Goal: Use online tool/utility: Utilize a website feature to perform a specific function

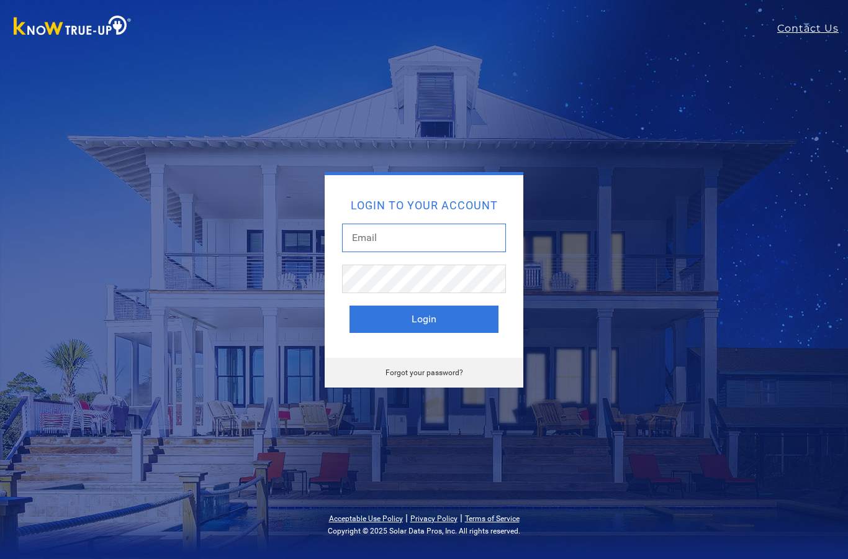
click at [423, 228] on input "text" at bounding box center [424, 238] width 164 height 29
type input "geoff@rlvntenergy.com"
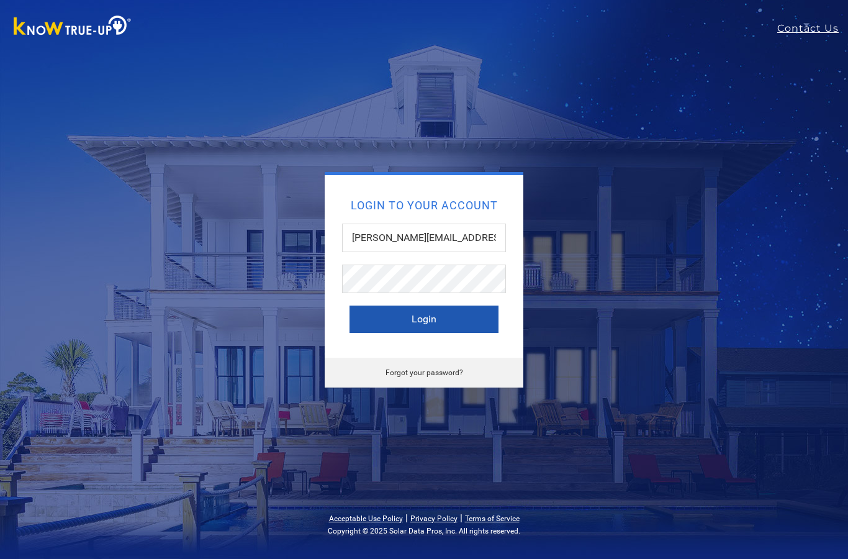
click at [444, 318] on button "Login" at bounding box center [424, 318] width 149 height 27
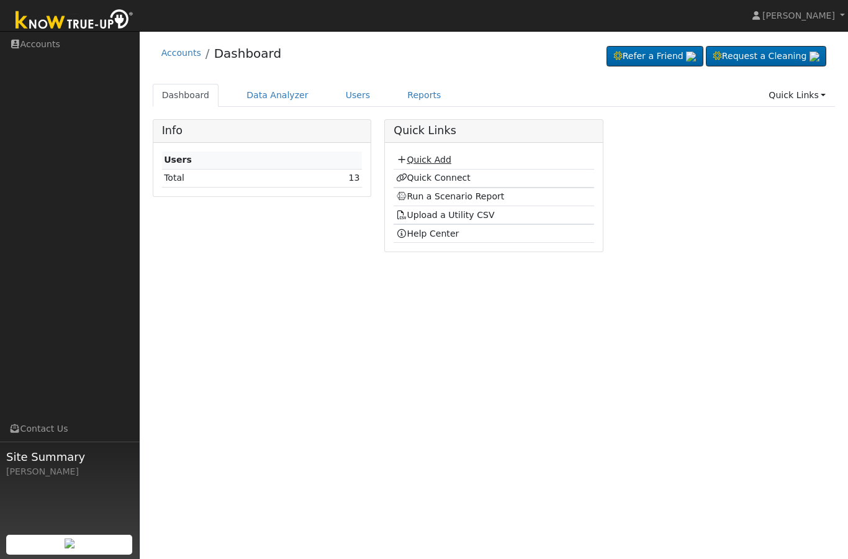
click at [428, 156] on link "Quick Add" at bounding box center [423, 160] width 55 height 10
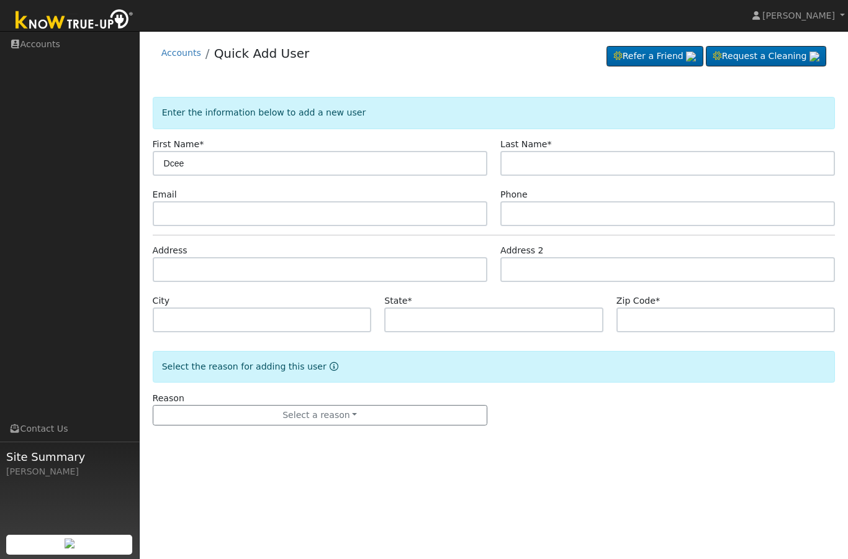
type input "Dcee"
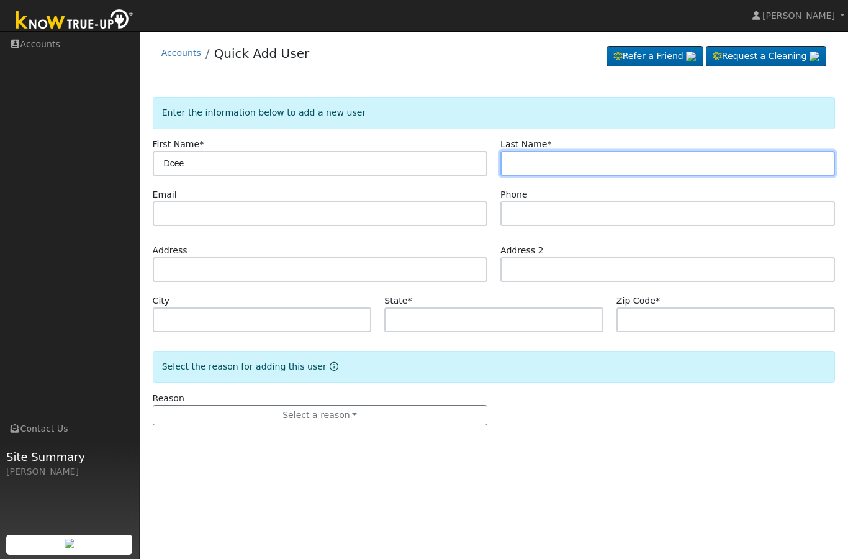
click at [567, 165] on input "text" at bounding box center [667, 163] width 335 height 25
type input "montelongo"
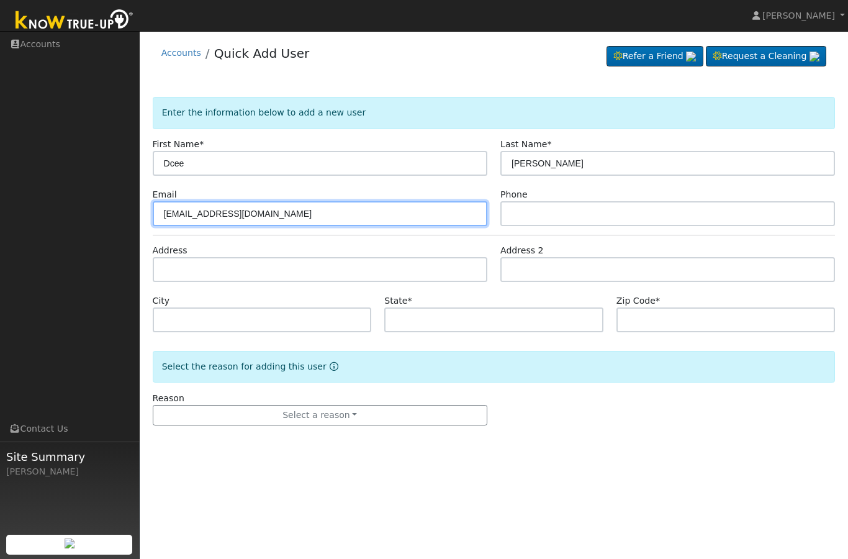
type input "dcee1m@gmail.com"
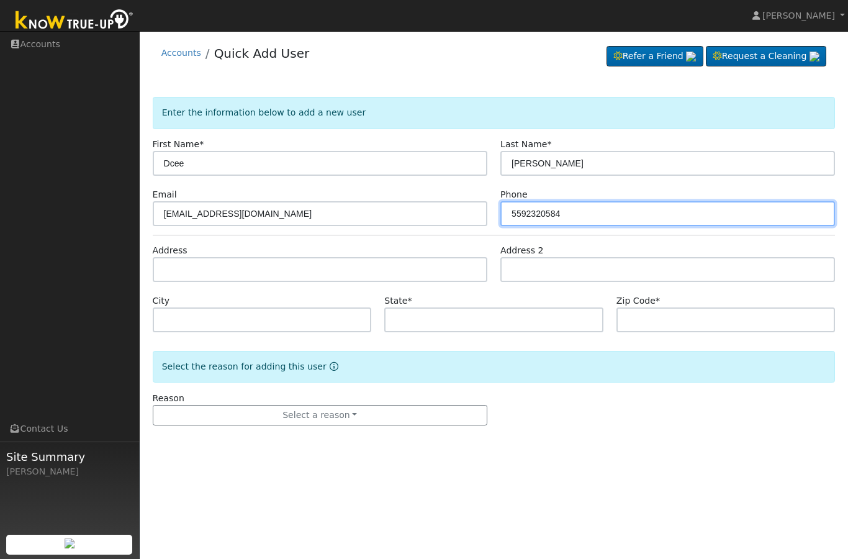
type input "5592320584"
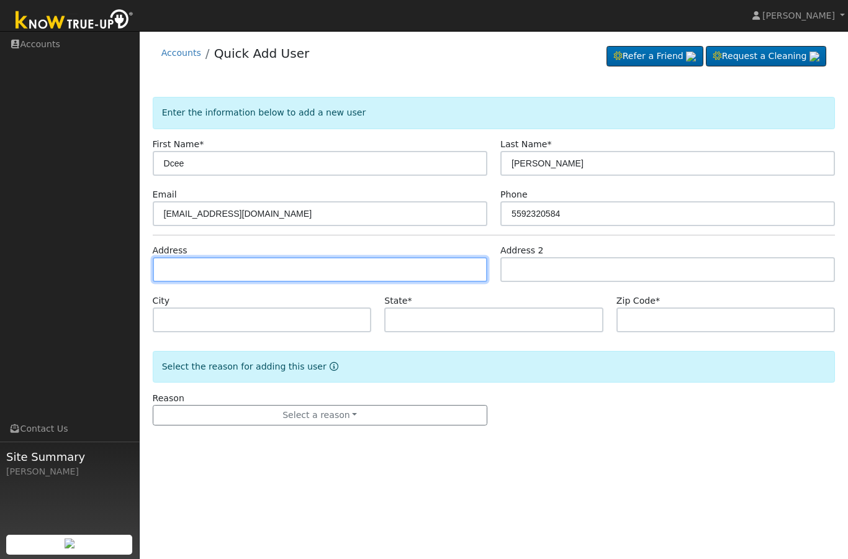
click at [240, 274] on input "text" at bounding box center [320, 269] width 335 height 25
type input "[STREET_ADDRESS]"
type input "Madera"
type input "CA"
type input "93637"
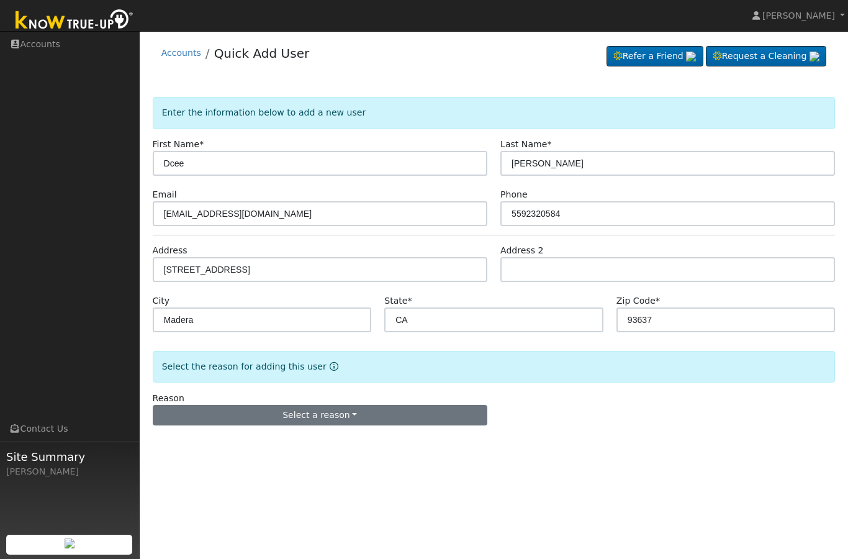
click at [345, 412] on button "Select a reason" at bounding box center [320, 415] width 335 height 21
click at [212, 354] on link "New lead" at bounding box center [221, 354] width 137 height 17
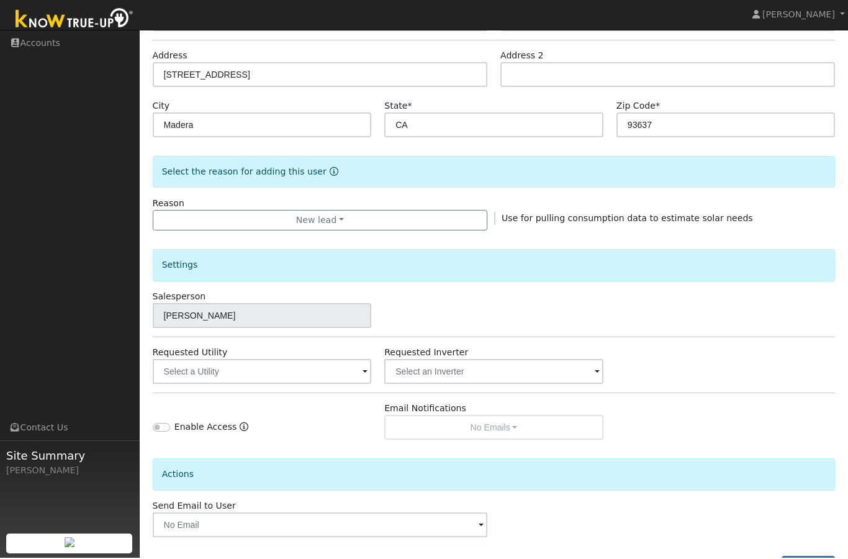
scroll to position [193, 0]
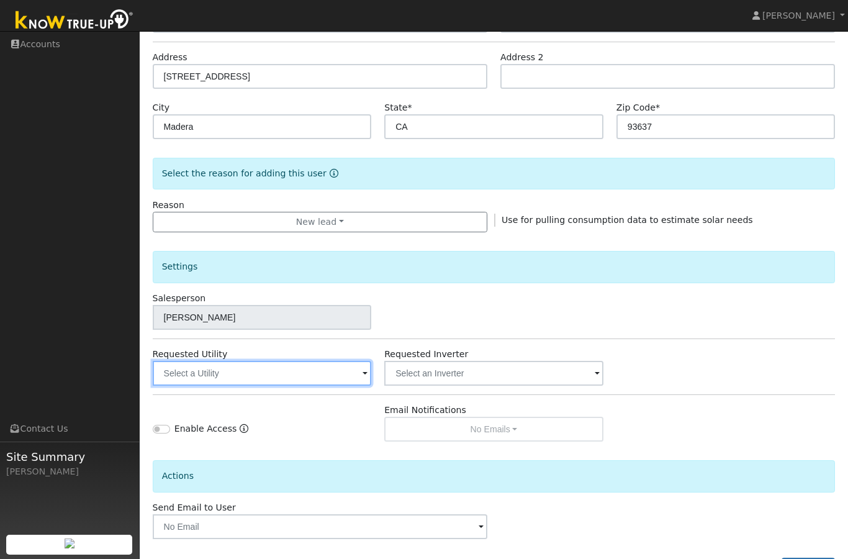
click at [335, 369] on input "text" at bounding box center [262, 373] width 219 height 25
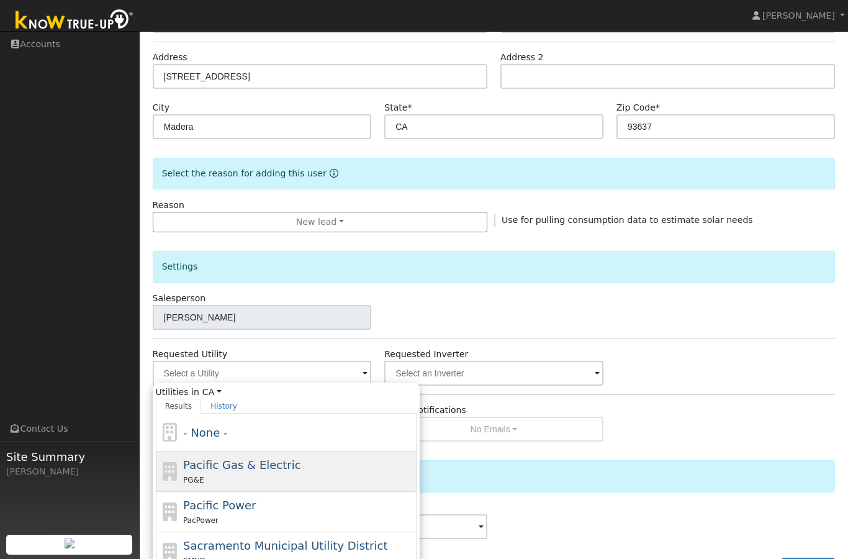
click at [267, 467] on span "Pacific Gas & Electric" at bounding box center [241, 464] width 117 height 13
type input "Pacific Gas & Electric"
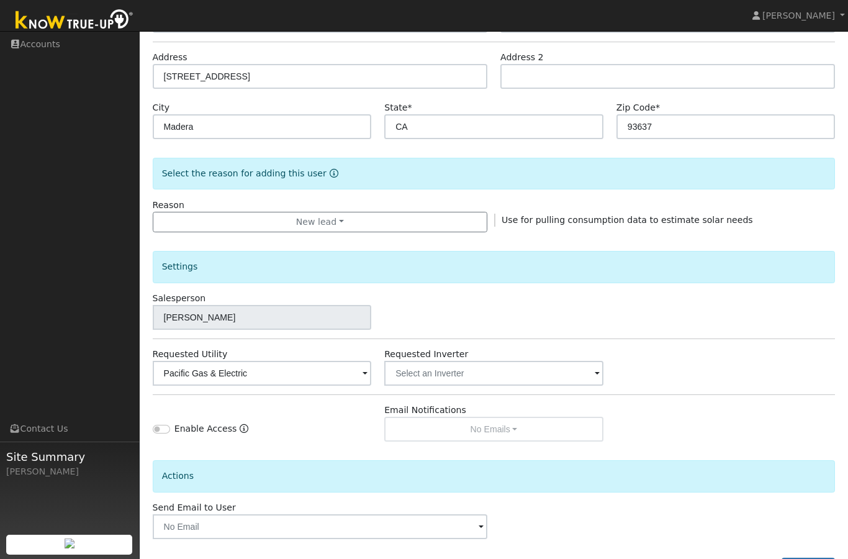
scroll to position [243, 0]
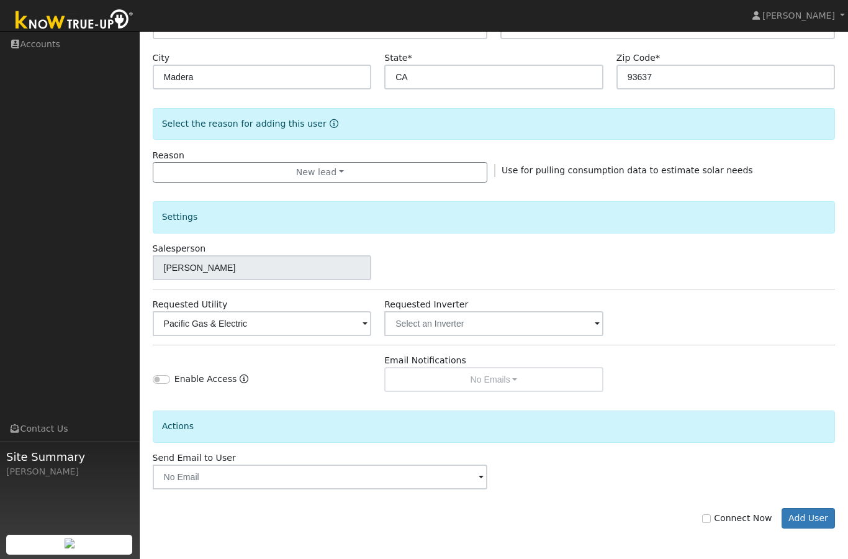
click at [711, 517] on input "Connect Now" at bounding box center [706, 518] width 9 height 9
checkbox input "true"
click at [810, 517] on button "Add User" at bounding box center [809, 518] width 54 height 21
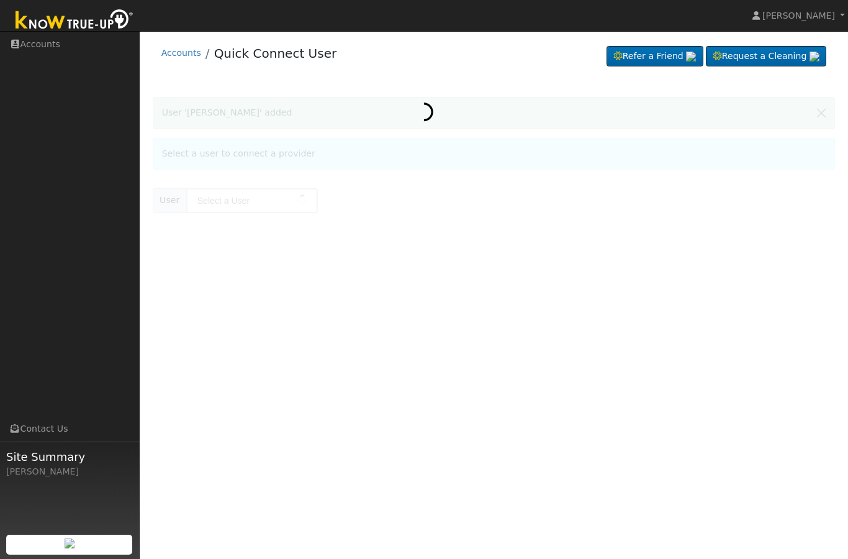
type input "[PERSON_NAME]"
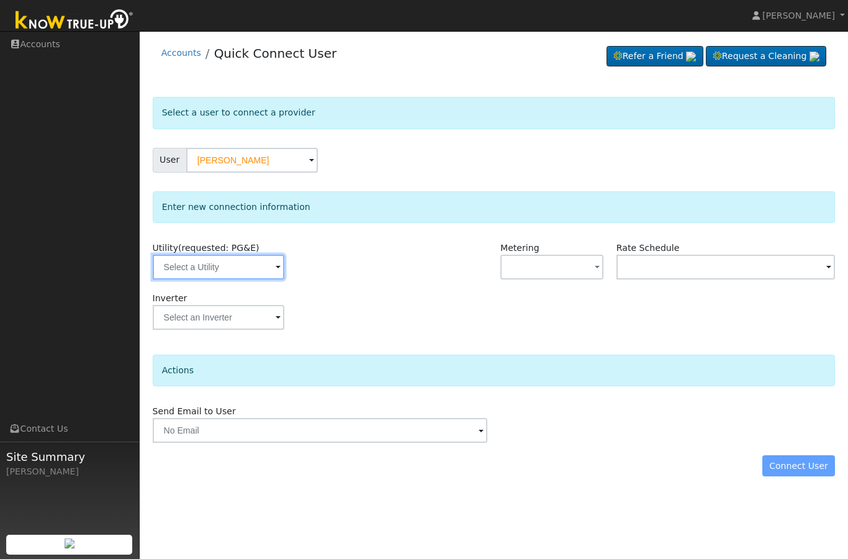
click at [233, 265] on input "text" at bounding box center [219, 267] width 132 height 25
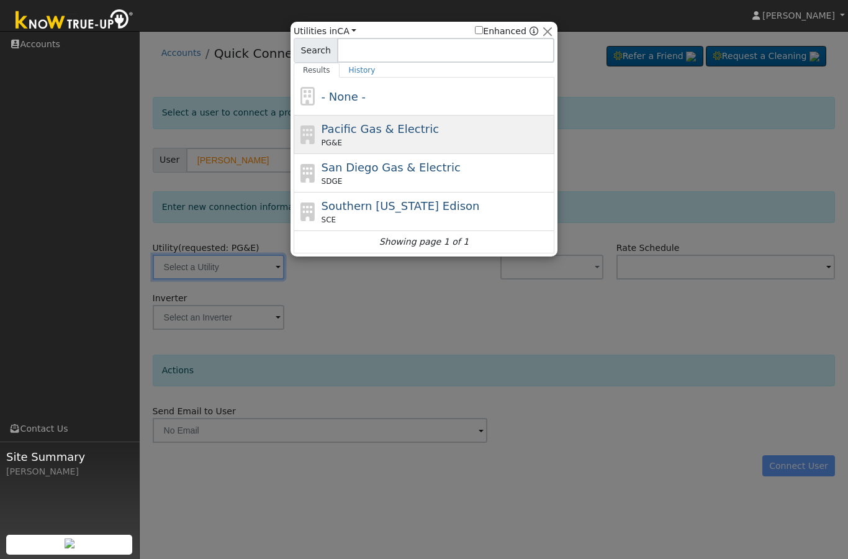
click at [432, 131] on div "Pacific Gas & Electric PG&E" at bounding box center [437, 134] width 230 height 28
type input "PG&E"
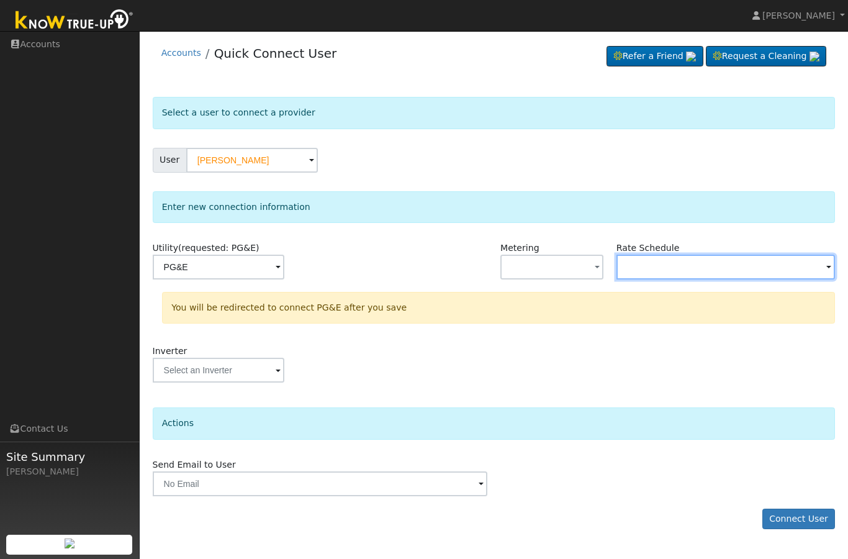
click at [284, 268] on input "text" at bounding box center [219, 267] width 132 height 25
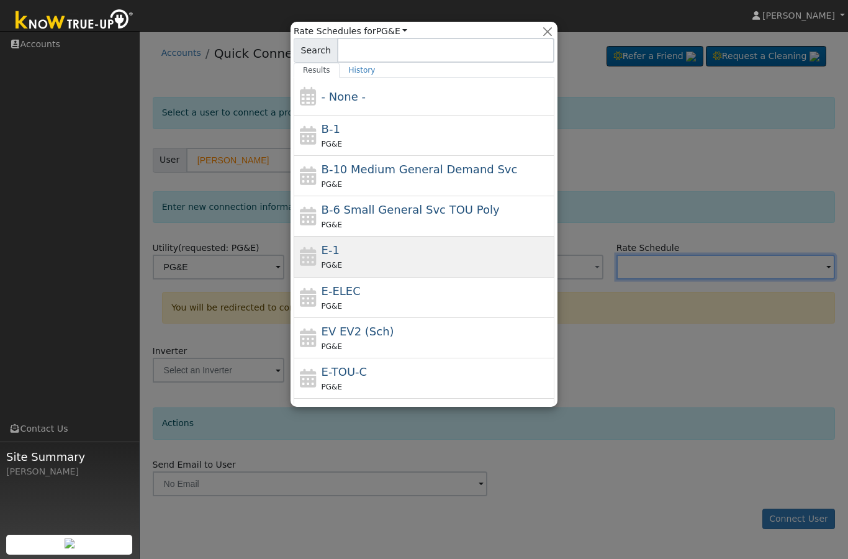
click at [464, 251] on div "E-1 PG&E" at bounding box center [437, 257] width 230 height 30
type input "E-1"
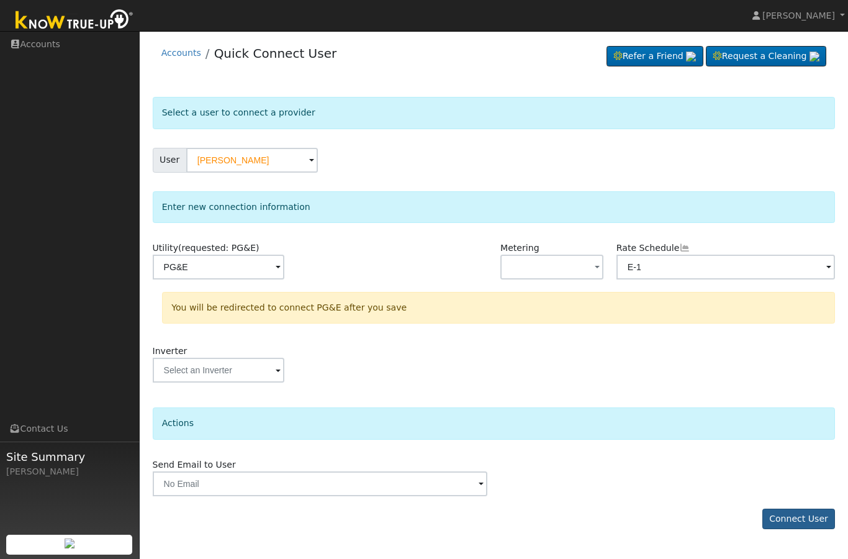
click at [797, 523] on button "Connect User" at bounding box center [798, 519] width 73 height 21
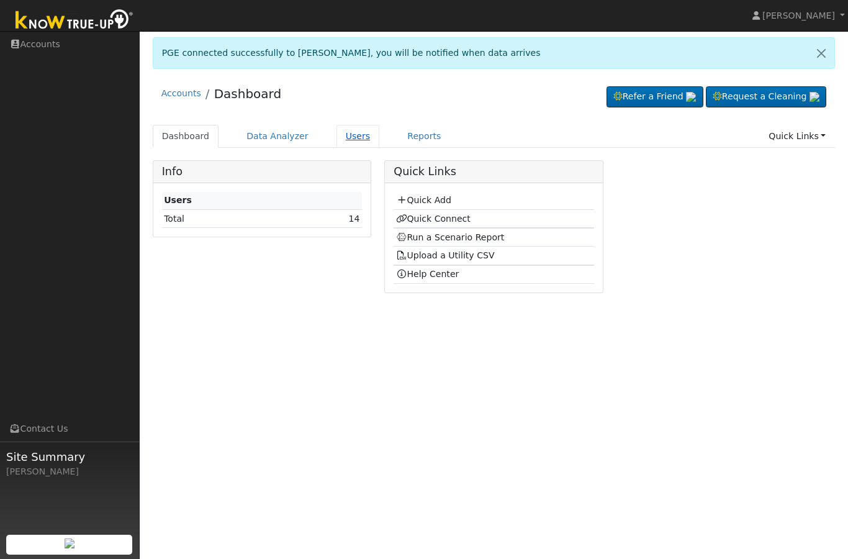
click at [347, 135] on link "Users" at bounding box center [358, 136] width 43 height 23
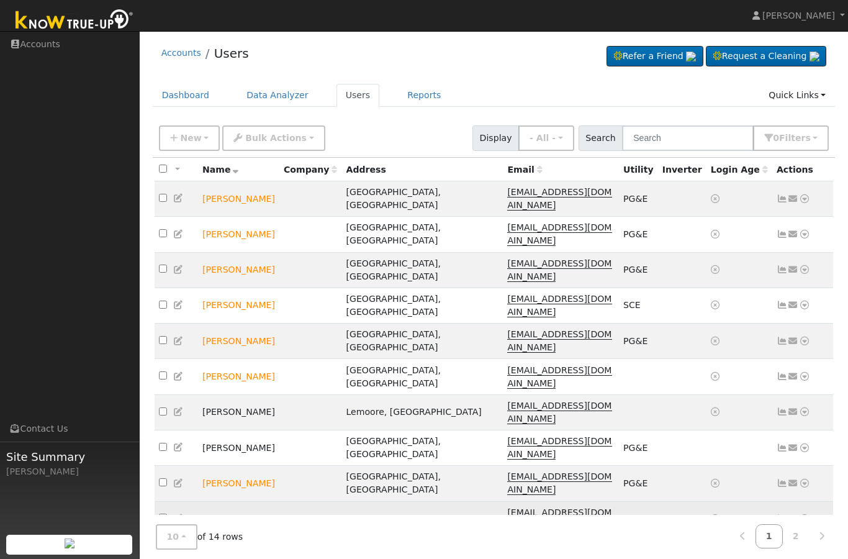
click at [782, 514] on icon at bounding box center [782, 518] width 11 height 9
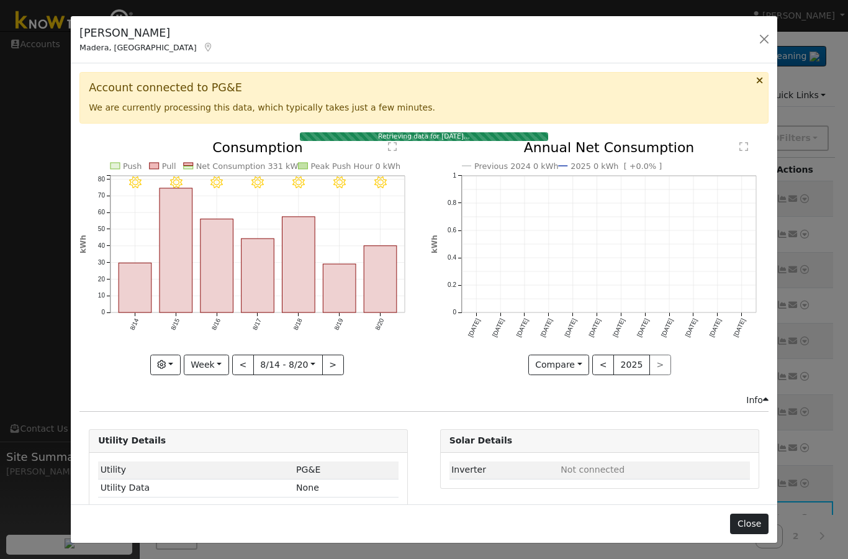
click at [748, 527] on button "Close" at bounding box center [749, 524] width 38 height 21
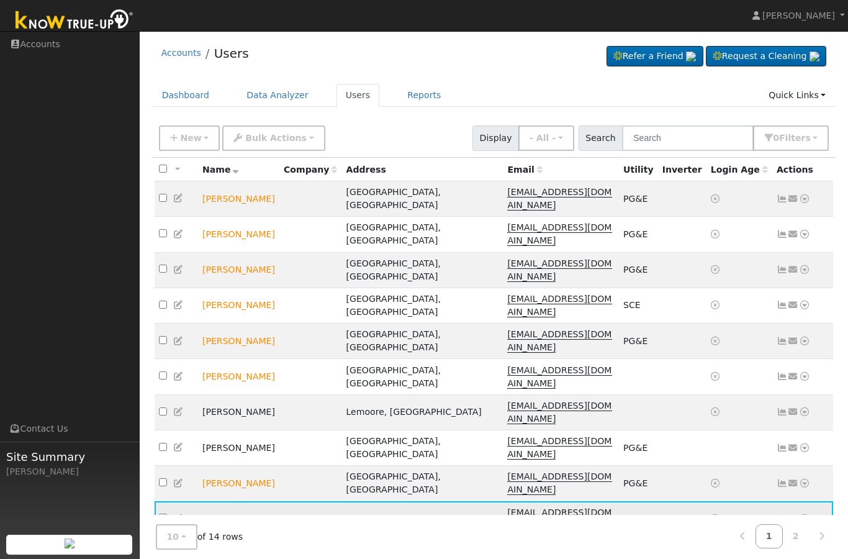
click at [805, 514] on icon at bounding box center [804, 518] width 11 height 9
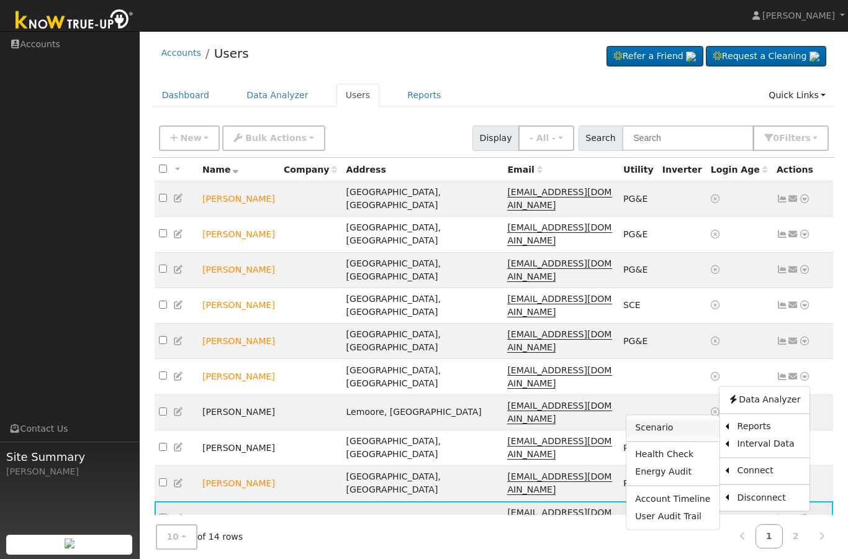
click at [697, 419] on link "Scenario" at bounding box center [673, 427] width 93 height 17
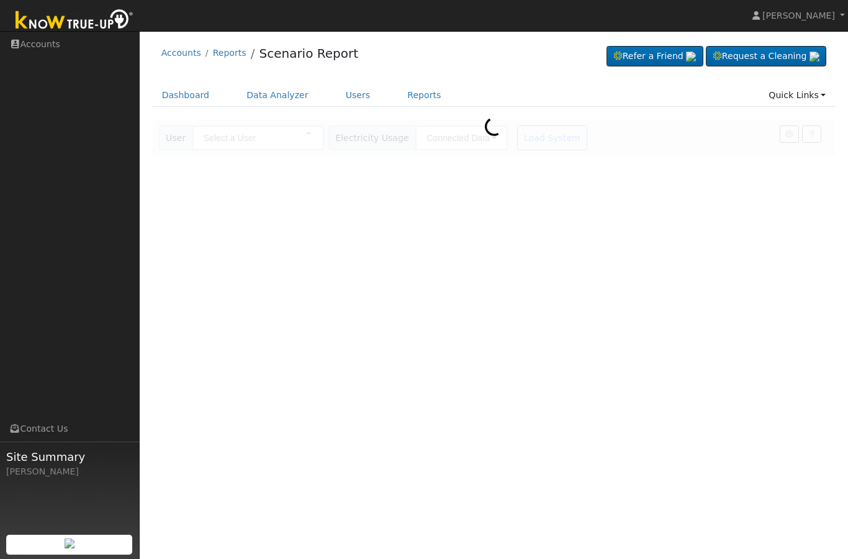
type input "[PERSON_NAME]"
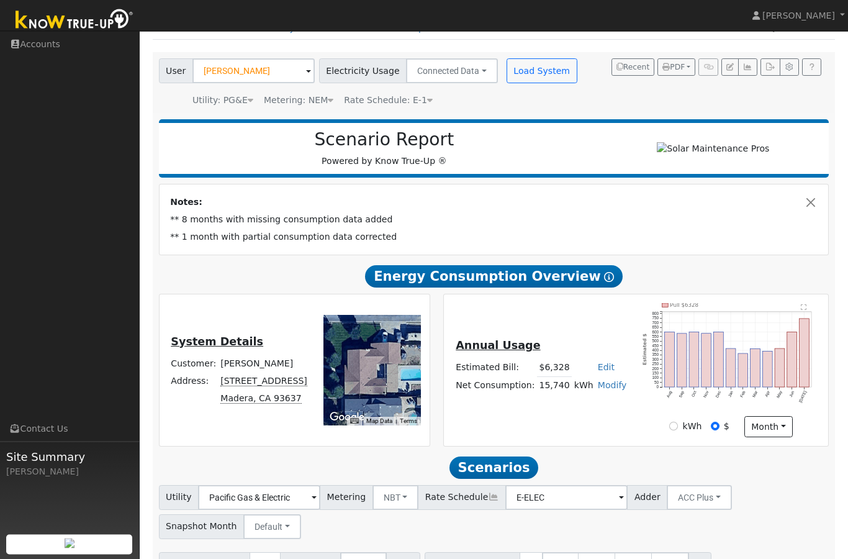
scroll to position [120, 0]
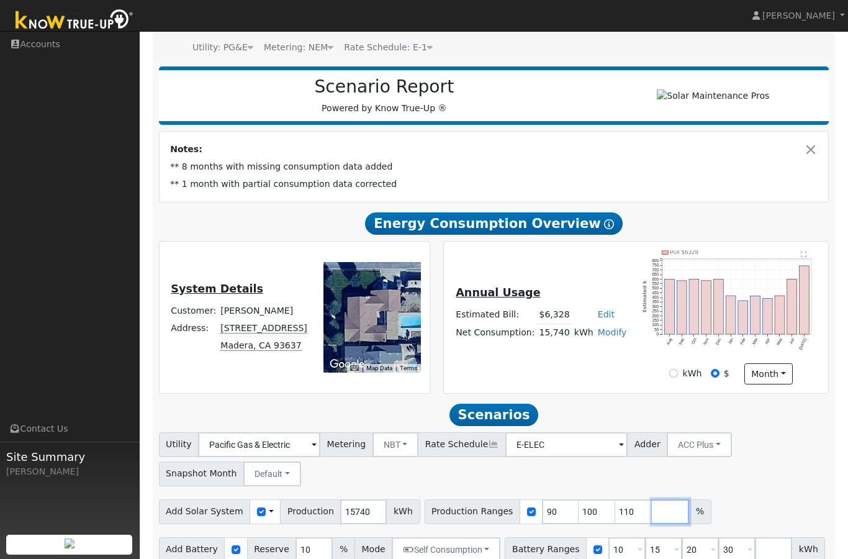
click at [663, 516] on input "number" at bounding box center [670, 511] width 37 height 25
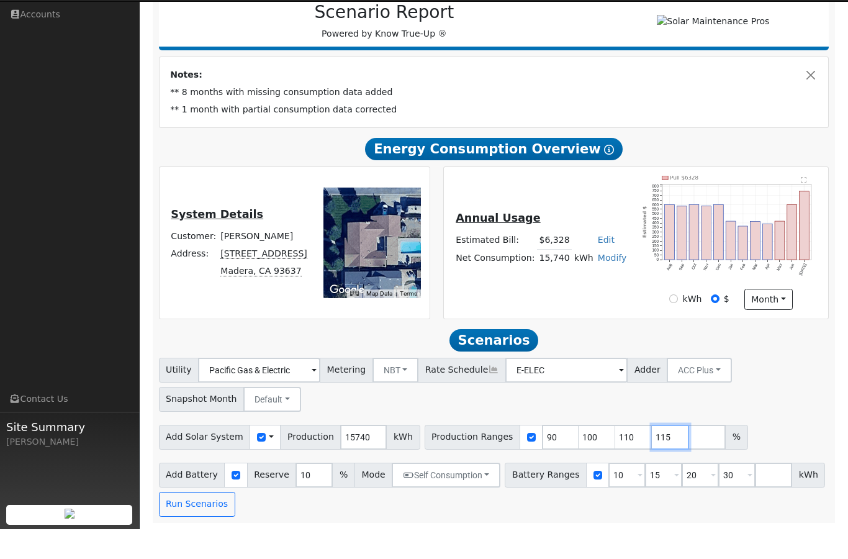
scroll to position [139, 0]
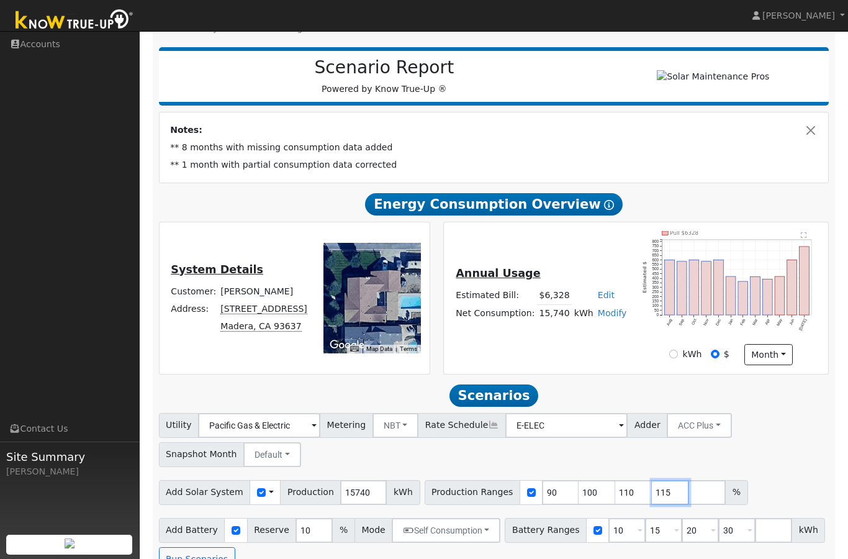
type input "115"
click at [319, 475] on div "Utility Pacific Gas & Electric Metering NBT NEM NBT Rate Schedule E-ELEC Adder …" at bounding box center [494, 492] width 684 height 159
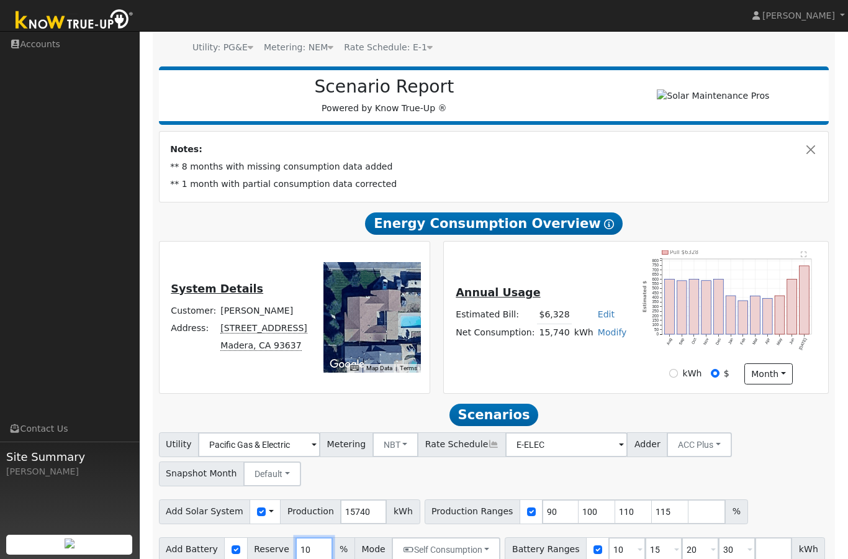
click at [310, 554] on input "10" at bounding box center [314, 549] width 37 height 25
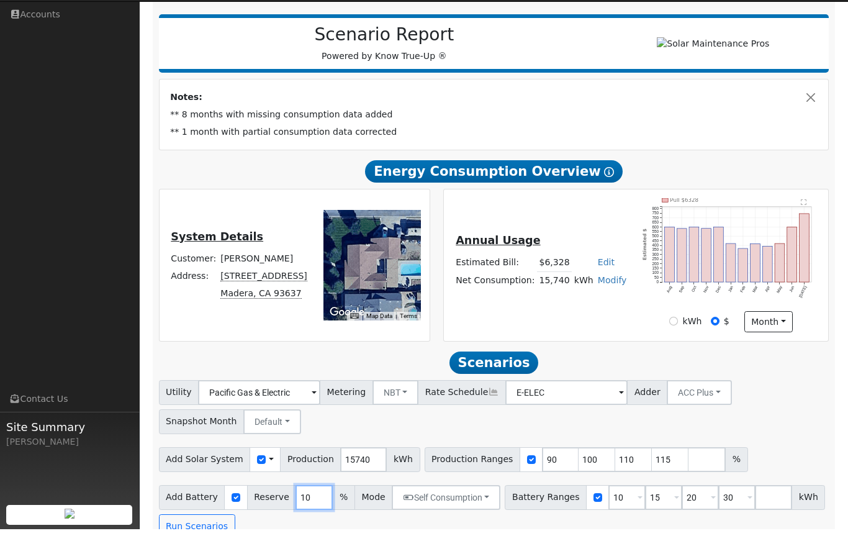
type input "1"
type input "5"
click at [758, 510] on div "Add Battery Reserve 5 % Mode Self Consumption Self Consumption Peak Savings ACC…" at bounding box center [493, 539] width 675 height 58
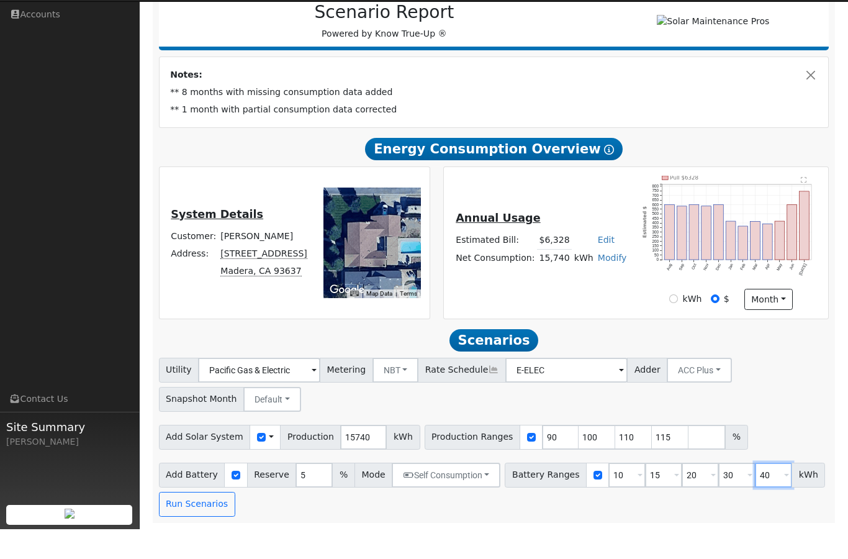
type input "40"
click at [797, 450] on div "Add Solar System Use CSV Data Production 15740 kWh Production Ranges 90 100 110…" at bounding box center [493, 464] width 675 height 29
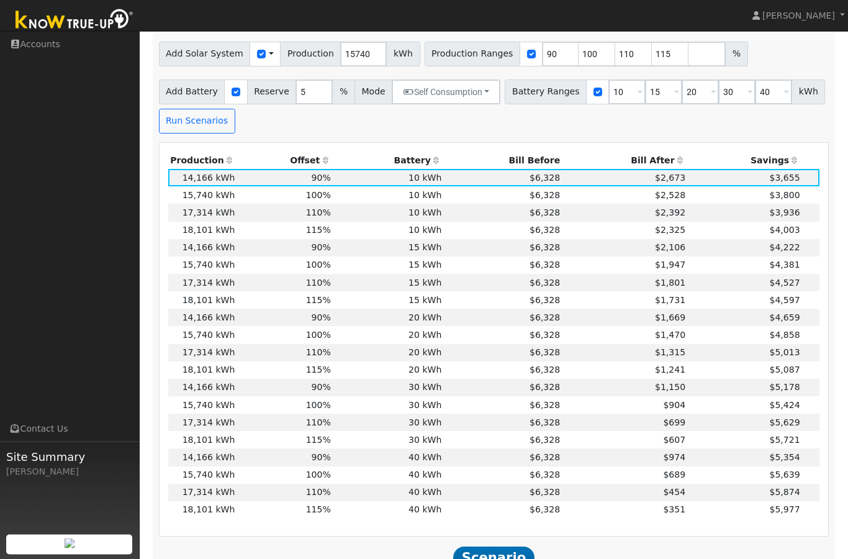
scroll to position [584, 0]
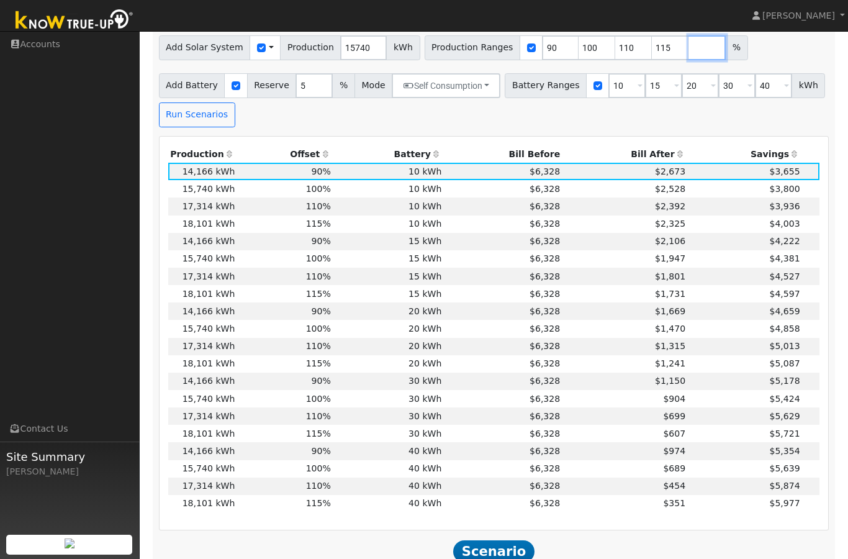
click at [689, 52] on input "number" at bounding box center [707, 47] width 37 height 25
type input "120"
click at [211, 116] on button "Run Scenarios" at bounding box center [197, 114] width 76 height 25
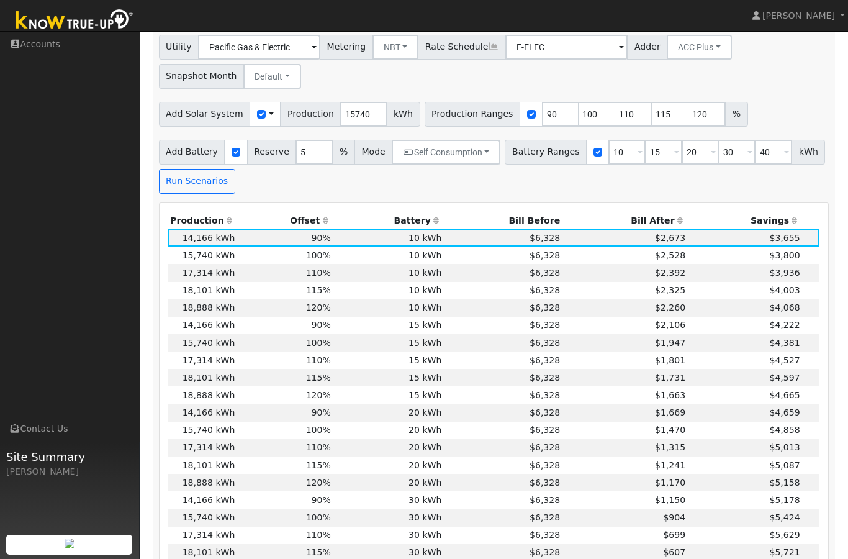
scroll to position [517, 0]
click at [764, 157] on input "40" at bounding box center [773, 152] width 37 height 25
click at [725, 158] on input "30" at bounding box center [736, 152] width 37 height 25
type input "40"
type input "4"
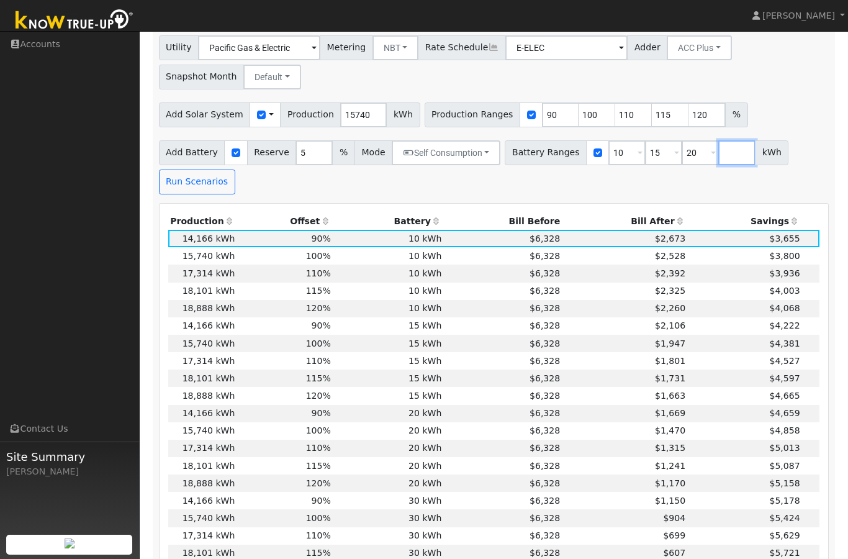
type input "5"
type input "40"
type input "50"
click at [214, 191] on button "Run Scenarios" at bounding box center [197, 182] width 76 height 25
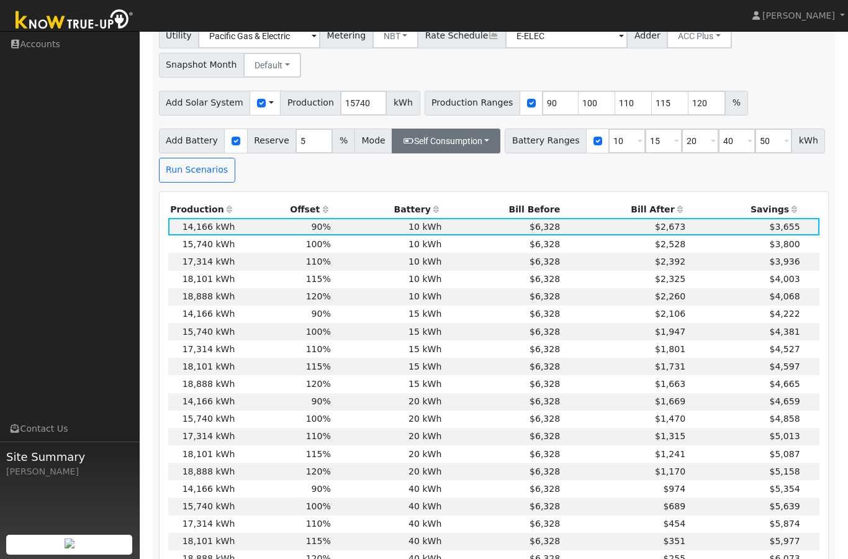
scroll to position [525, 0]
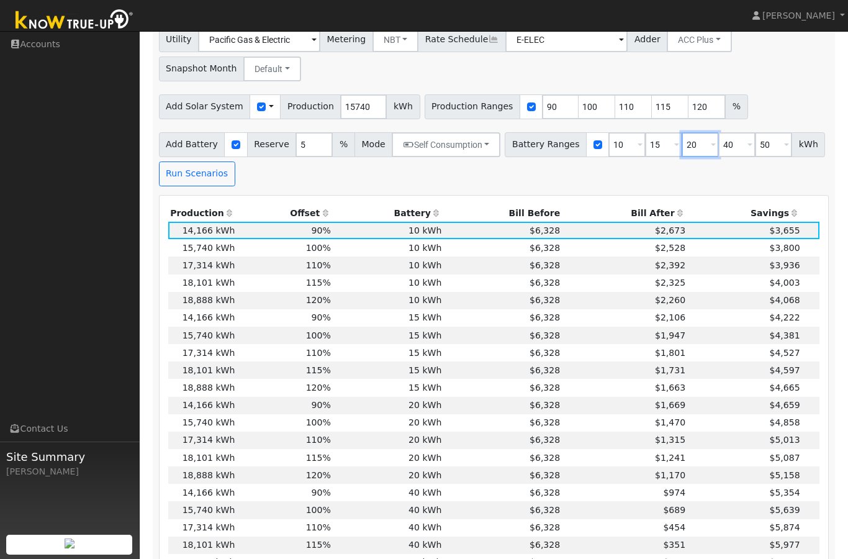
click at [688, 149] on input "20" at bounding box center [700, 144] width 37 height 25
type input "40"
type input "50"
type input "5"
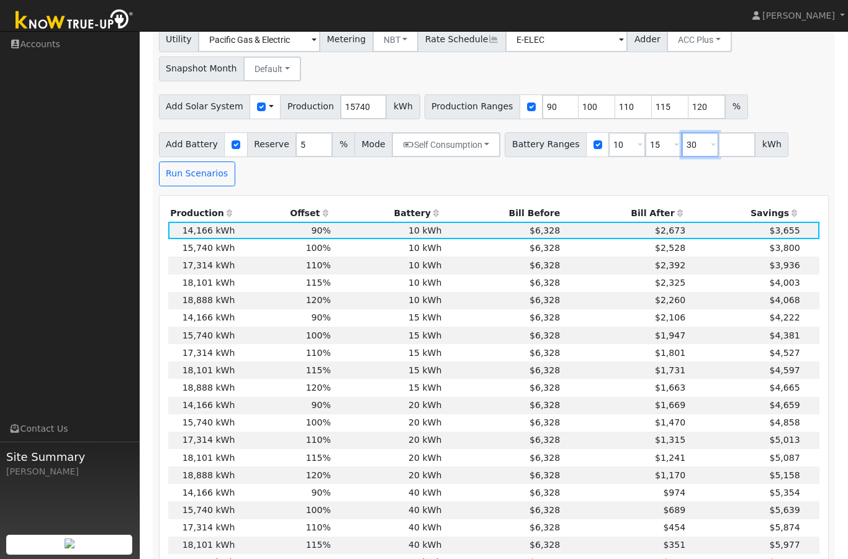
type input "30"
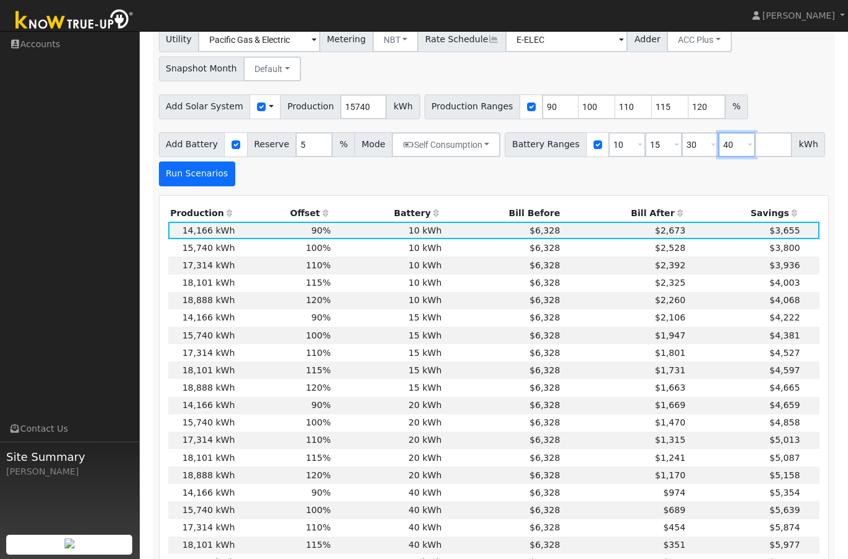
type input "40"
click at [212, 174] on button "Run Scenarios" at bounding box center [197, 173] width 76 height 25
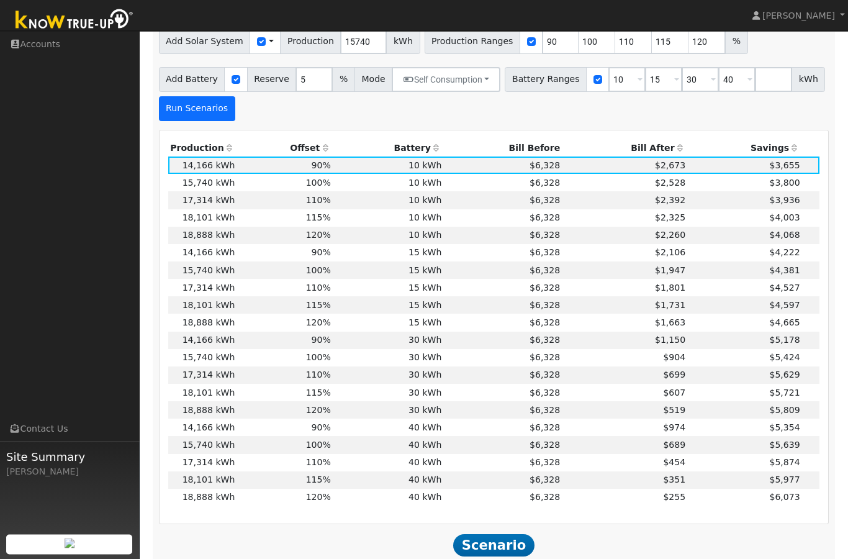
scroll to position [590, 0]
